Goal: Check status

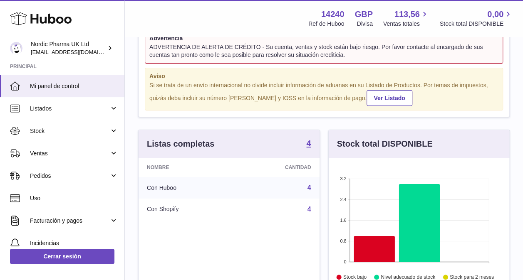
scroll to position [33, 0]
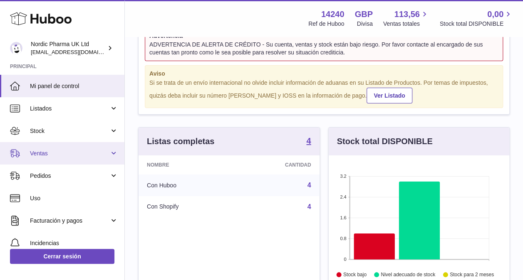
click at [114, 152] on link "Ventas" at bounding box center [62, 153] width 124 height 22
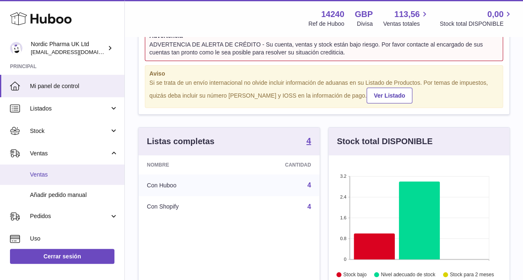
click at [77, 173] on span "Ventas" at bounding box center [74, 175] width 88 height 8
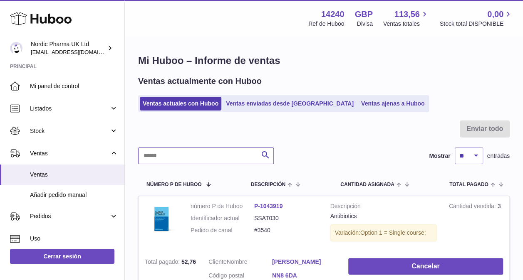
click at [186, 160] on input "text" at bounding box center [206, 156] width 136 height 17
click at [188, 154] on input "text" at bounding box center [206, 156] width 136 height 17
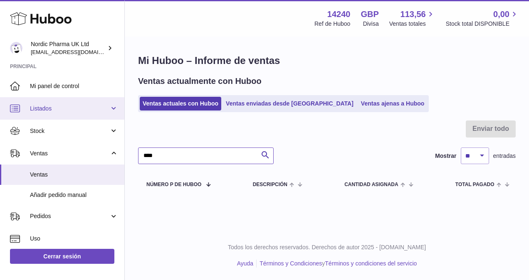
type input "****"
click at [114, 107] on link "Listados" at bounding box center [62, 108] width 124 height 22
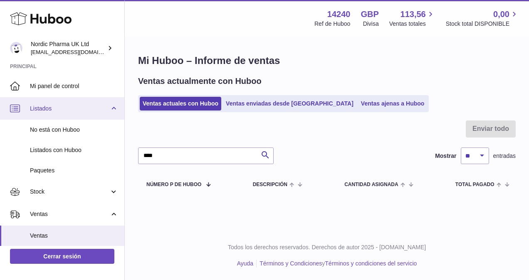
click at [114, 107] on link "Listados" at bounding box center [62, 108] width 124 height 22
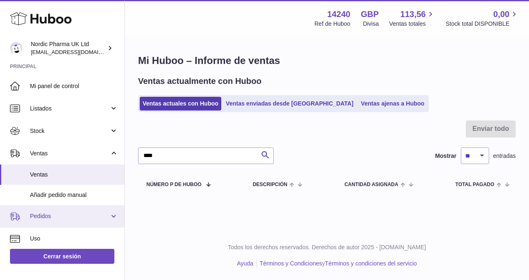
click at [115, 219] on link "Pedidos" at bounding box center [62, 217] width 124 height 22
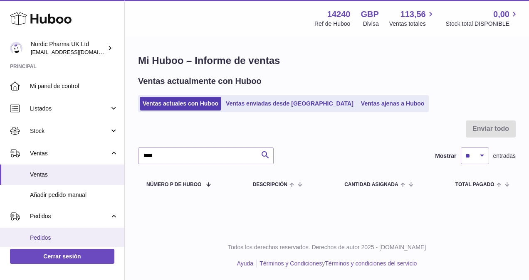
click at [73, 234] on span "Pedidos" at bounding box center [74, 238] width 88 height 8
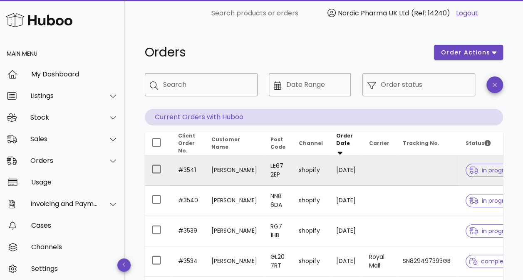
click at [223, 170] on td "[PERSON_NAME]" at bounding box center [234, 171] width 59 height 30
